Goal: Browse casually

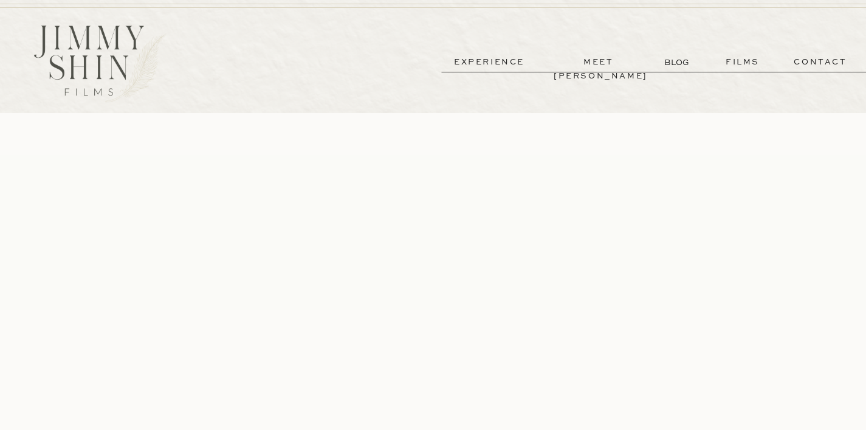
click at [613, 57] on p "meet [PERSON_NAME]" at bounding box center [599, 62] width 90 height 14
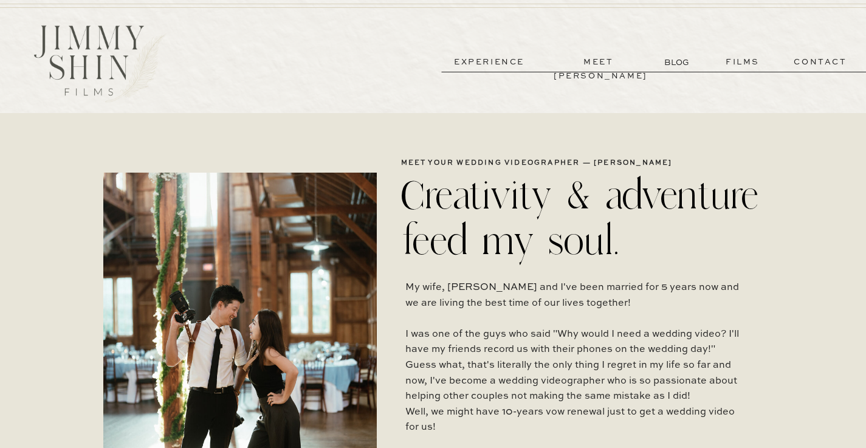
click at [596, 60] on p "meet [PERSON_NAME]" at bounding box center [599, 62] width 90 height 14
click at [512, 61] on p "experience" at bounding box center [489, 62] width 90 height 14
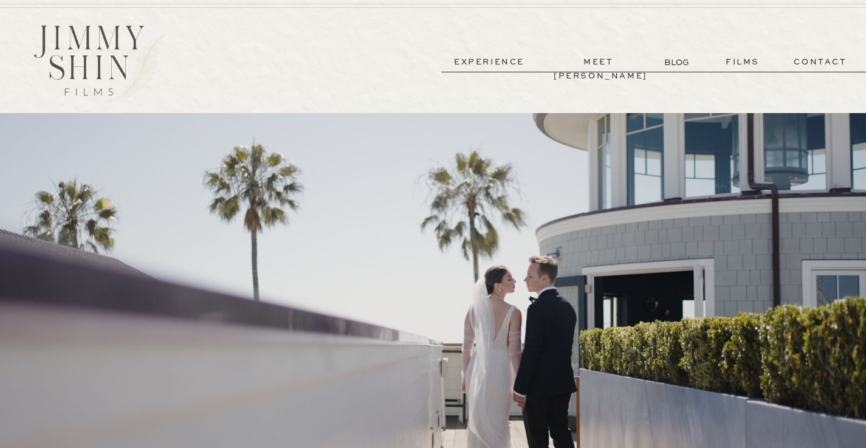
click at [735, 63] on p "films" at bounding box center [743, 62] width 60 height 14
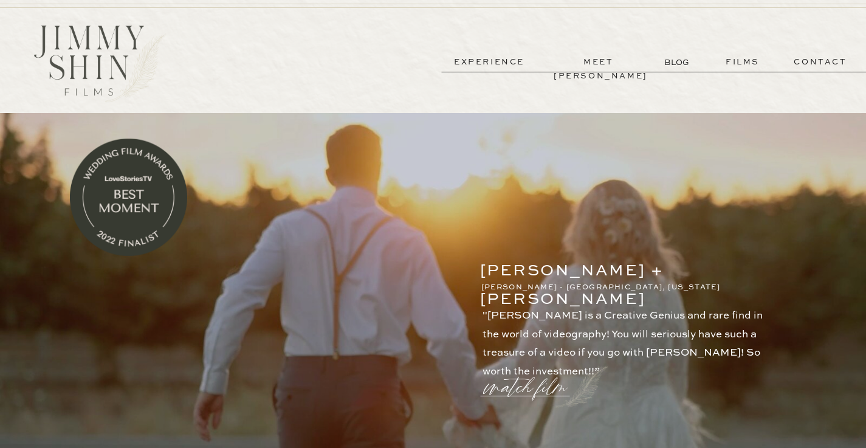
click at [819, 57] on p "contact" at bounding box center [819, 62] width 87 height 14
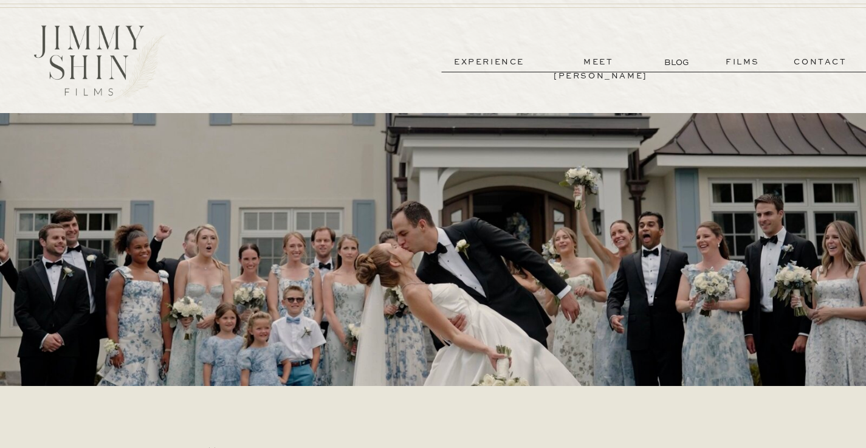
click at [602, 58] on p "meet [PERSON_NAME]" at bounding box center [599, 62] width 90 height 14
click at [730, 58] on p "films" at bounding box center [743, 62] width 60 height 14
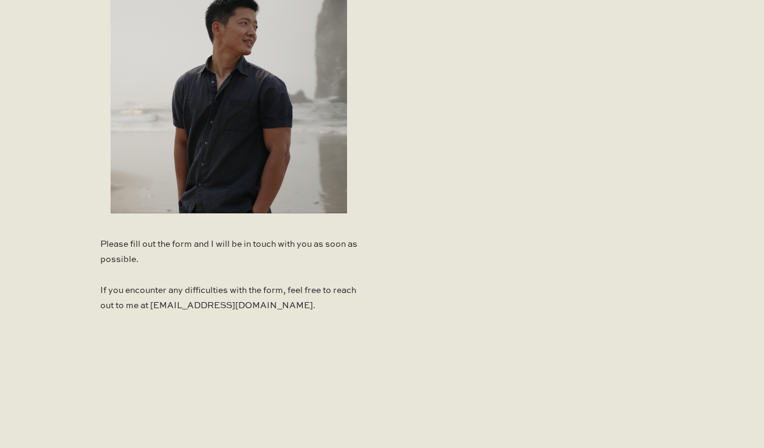
scroll to position [772, 0]
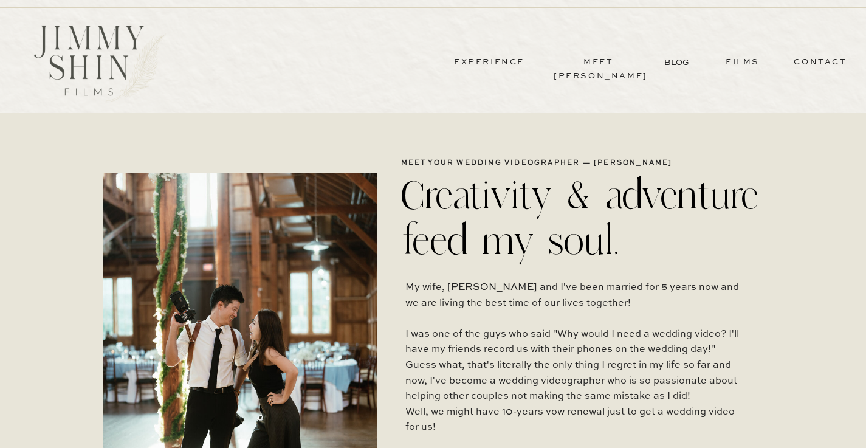
scroll to position [2, 0]
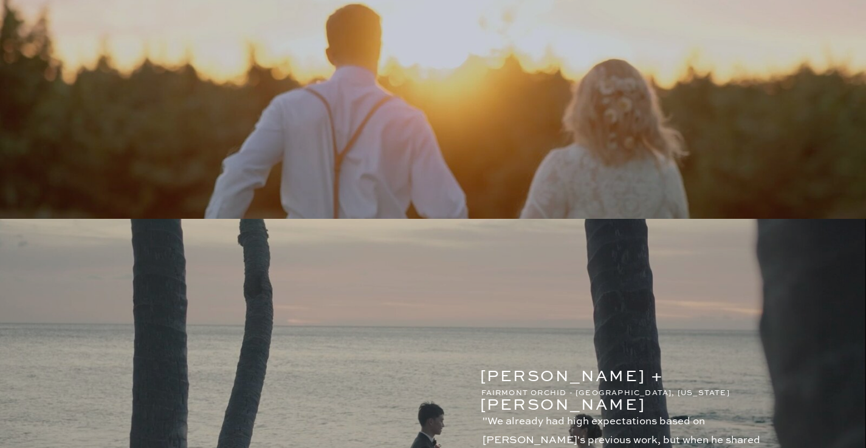
scroll to position [739, 0]
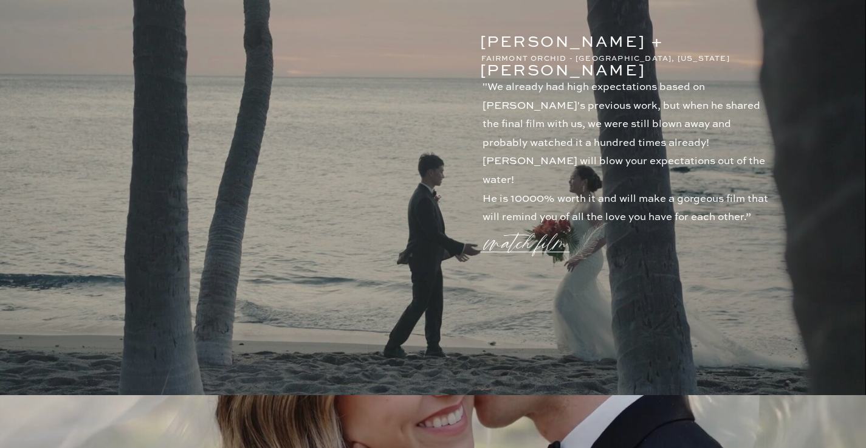
click at [578, 143] on p ""We already had high expectations based on [PERSON_NAME]'s previous work, but w…" at bounding box center [628, 143] width 292 height 131
click at [523, 245] on p "watch film" at bounding box center [528, 236] width 87 height 46
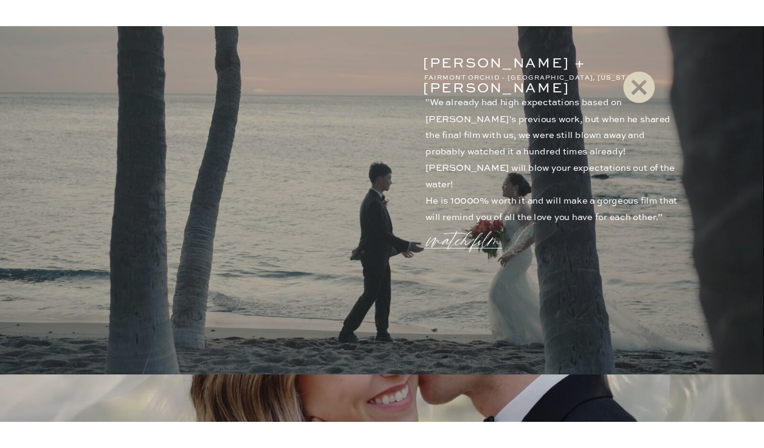
scroll to position [741, 0]
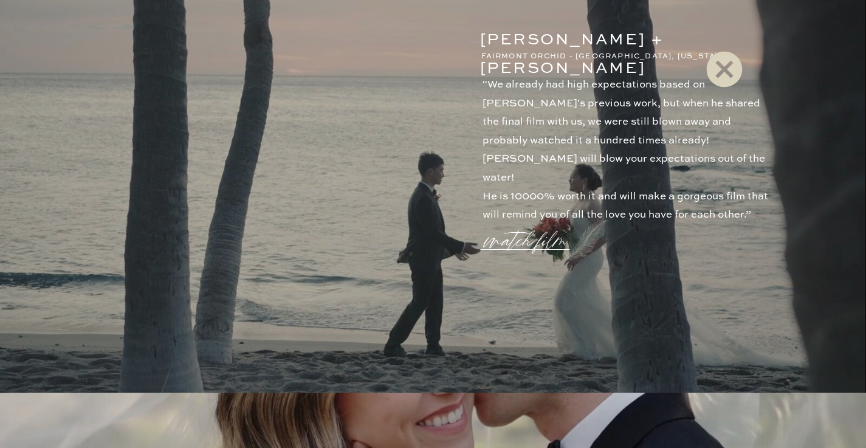
click at [730, 65] on icon at bounding box center [724, 69] width 44 height 49
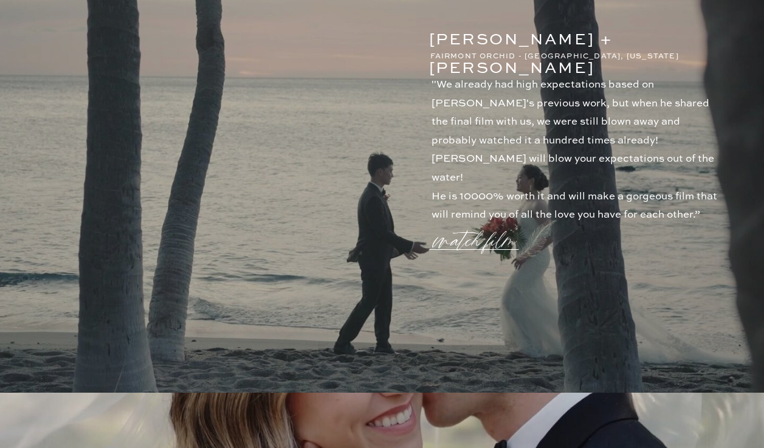
scroll to position [739, 0]
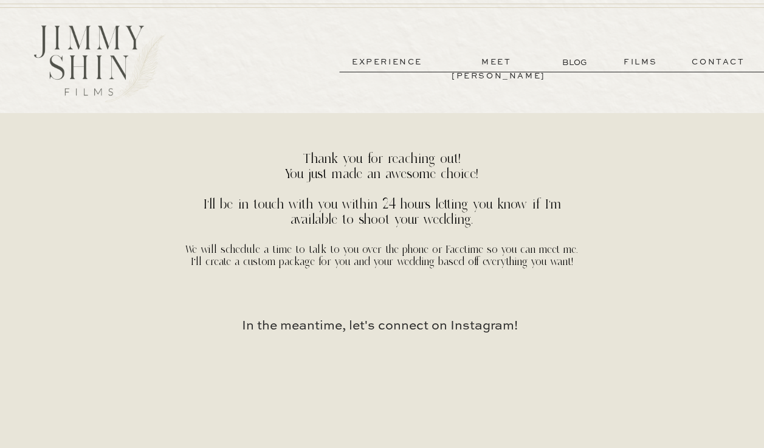
click at [385, 63] on p "experience" at bounding box center [387, 62] width 90 height 14
